Goal: Transaction & Acquisition: Purchase product/service

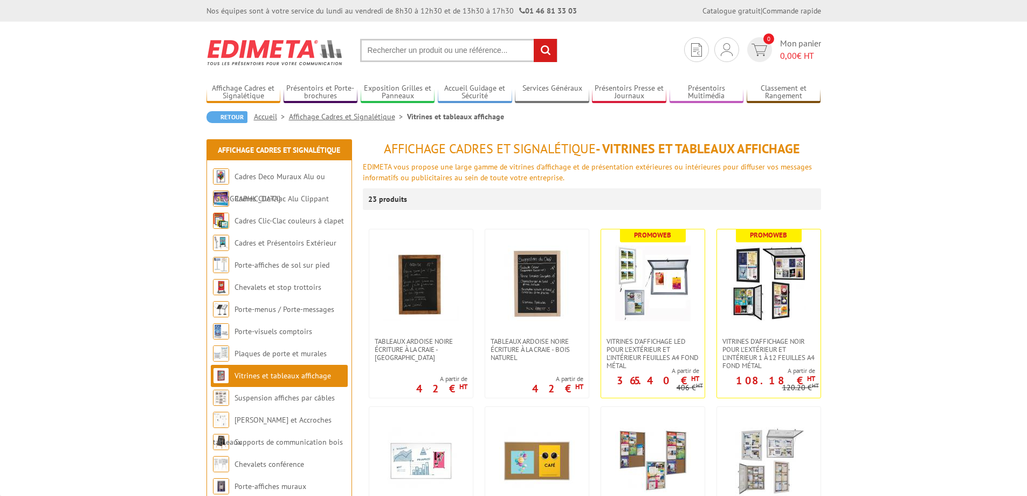
click at [756, 369] on span "VITRINES D'AFFICHAGE NOIR POUR L'EXTÉRIEUR ET L'INTÉRIEUR 1 À 12 FEUILLES A4 FO…" at bounding box center [769, 353] width 93 height 32
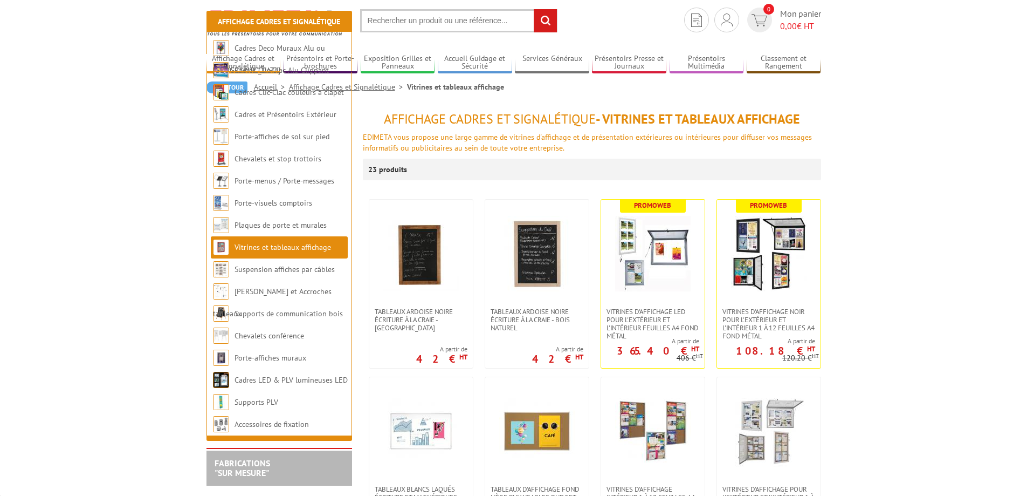
scroll to position [162, 0]
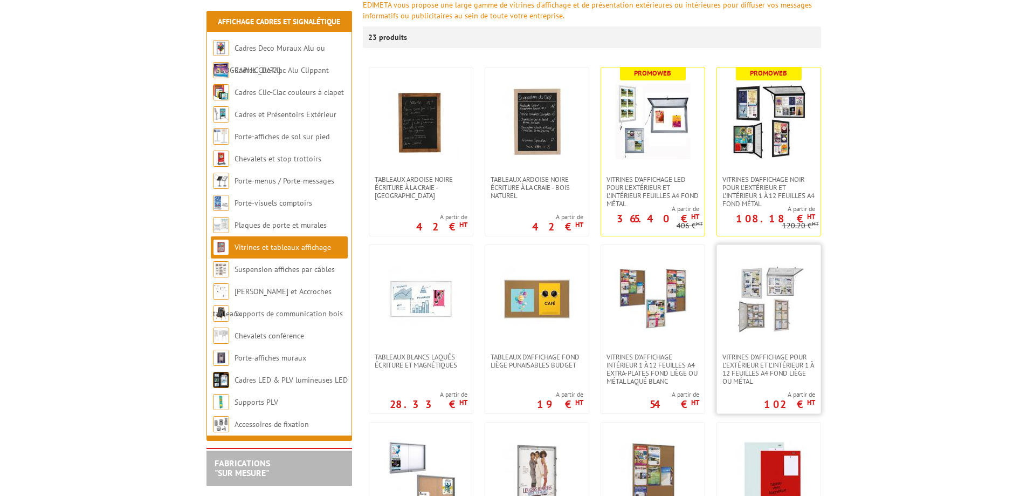
click at [783, 348] on link at bounding box center [769, 299] width 104 height 108
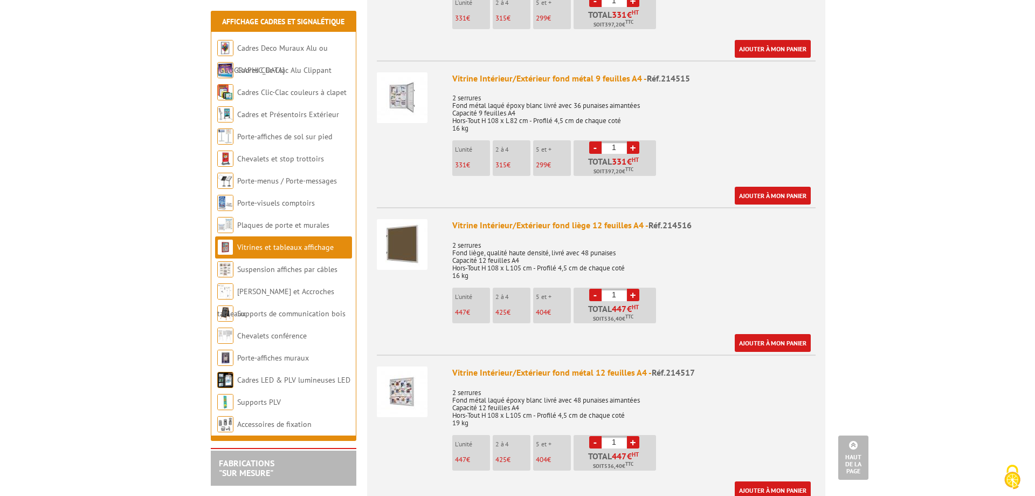
scroll to position [1726, 0]
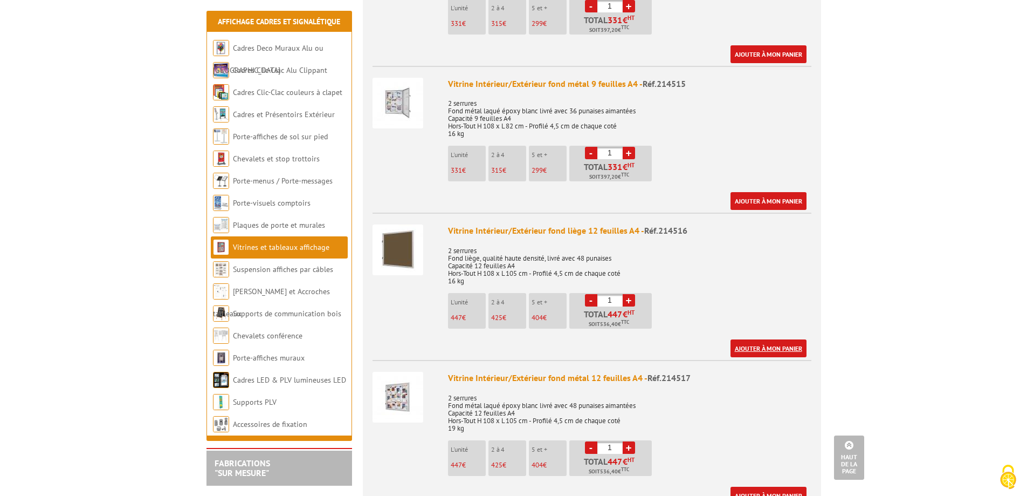
click at [776, 339] on link "Ajouter à mon panier" at bounding box center [769, 348] width 76 height 18
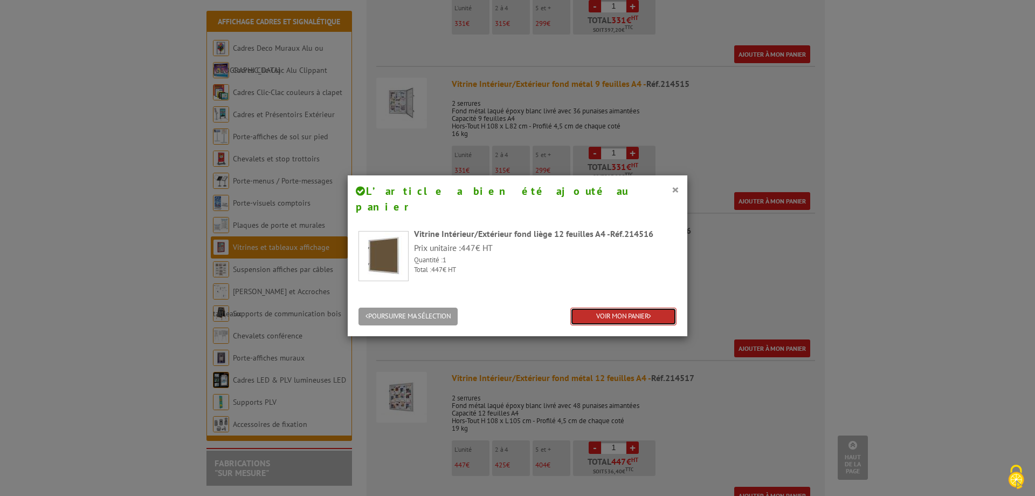
click at [605, 307] on link "VOIR MON PANIER" at bounding box center [624, 316] width 106 height 18
